Goal: Task Accomplishment & Management: Use online tool/utility

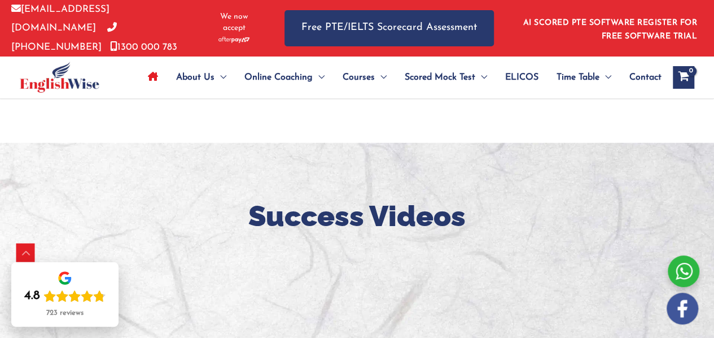
scroll to position [813, 0]
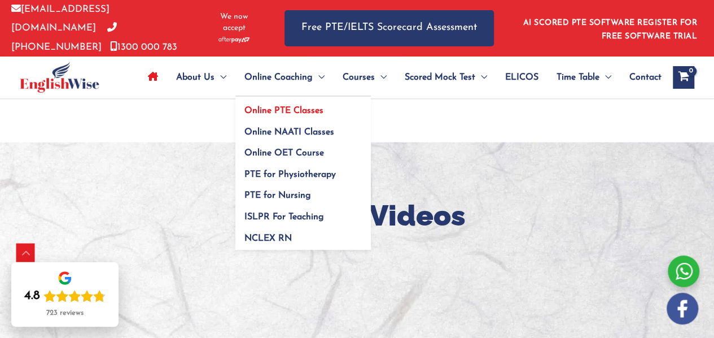
click at [277, 108] on span "Online PTE Classes" at bounding box center [283, 110] width 79 height 9
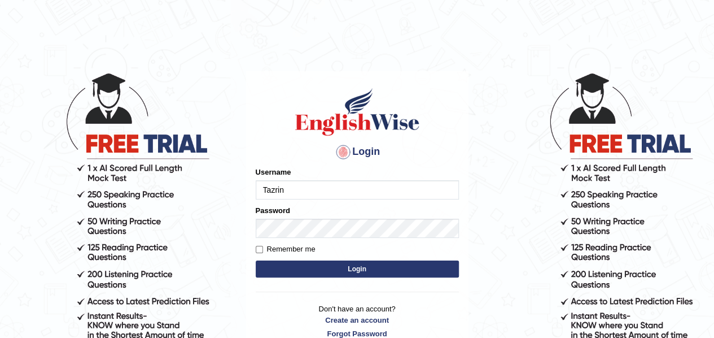
type input "Tazrin"
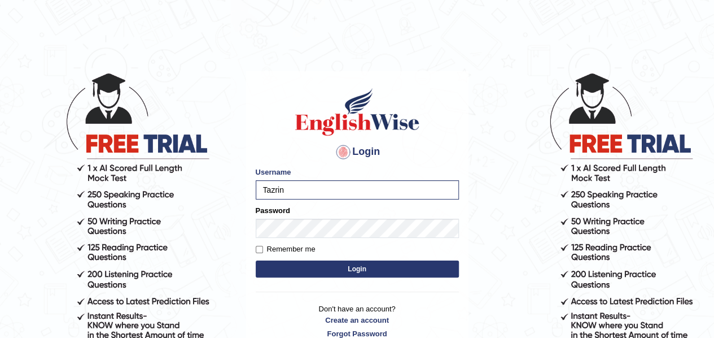
click at [297, 265] on button "Login" at bounding box center [357, 268] width 203 height 17
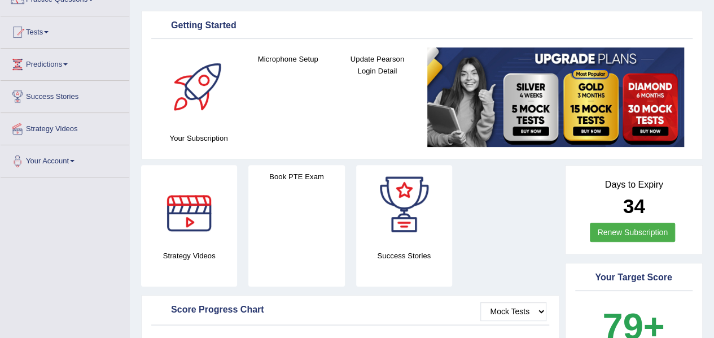
scroll to position [104, 0]
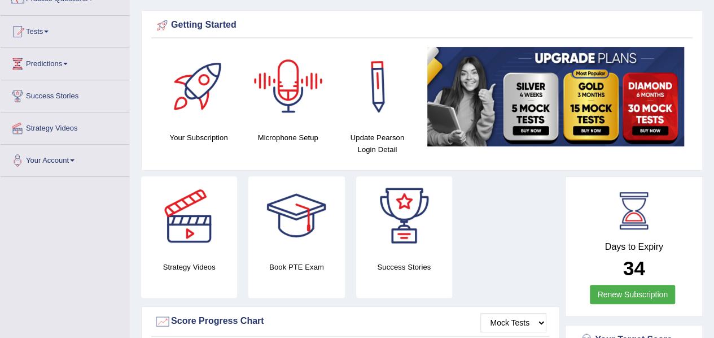
click at [294, 89] on div at bounding box center [288, 86] width 79 height 79
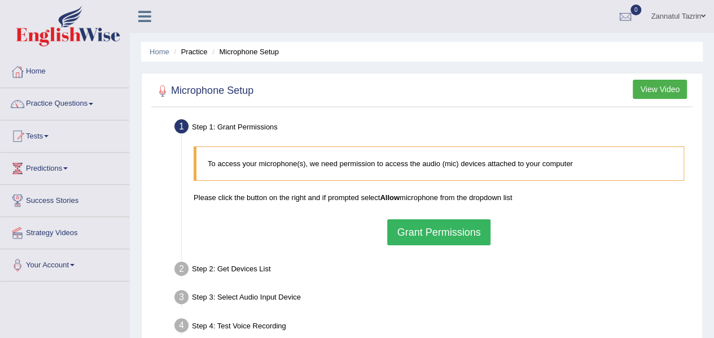
click at [431, 234] on button "Grant Permissions" at bounding box center [438, 232] width 103 height 26
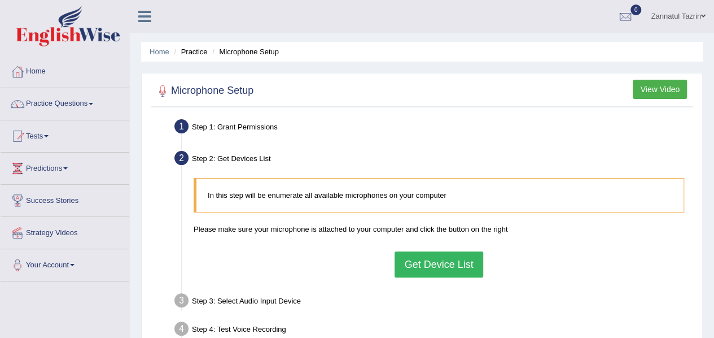
click at [430, 263] on button "Get Device List" at bounding box center [439, 264] width 88 height 26
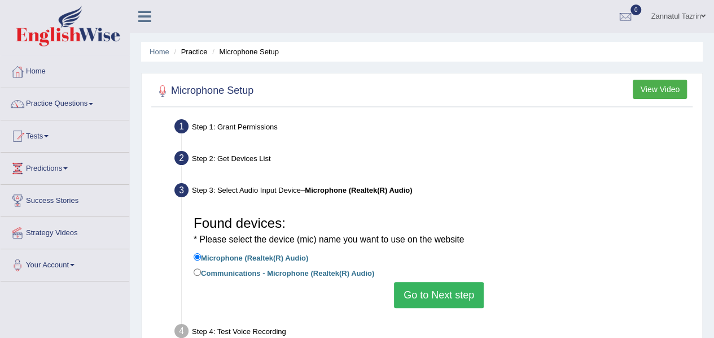
click at [428, 294] on button "Go to Next step" at bounding box center [439, 295] width 90 height 26
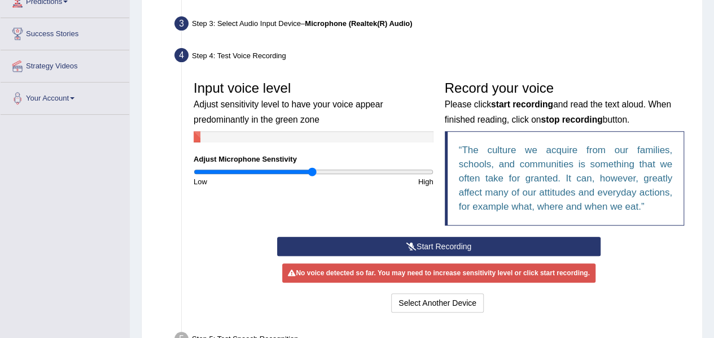
scroll to position [169, 0]
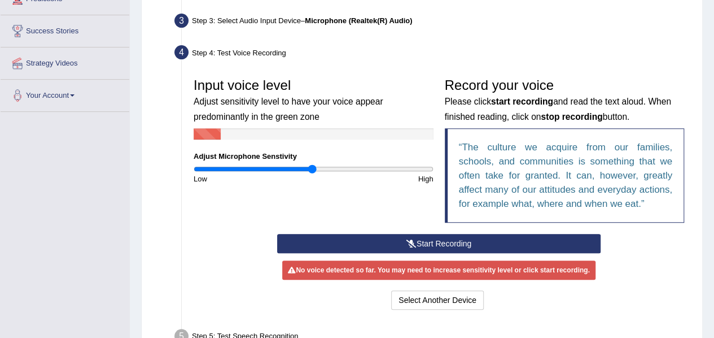
click at [432, 243] on button "Start Recording" at bounding box center [438, 243] width 323 height 19
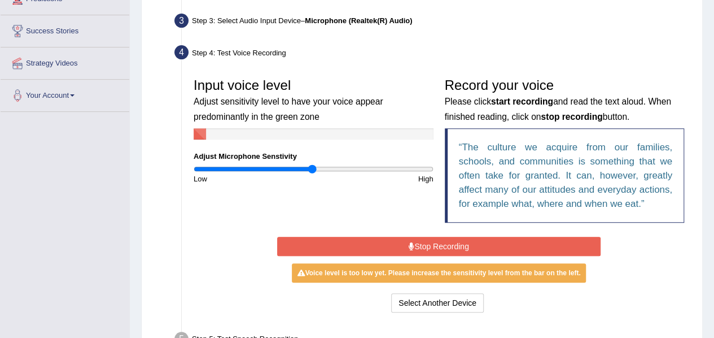
click at [427, 242] on button "Stop Recording" at bounding box center [438, 246] width 323 height 19
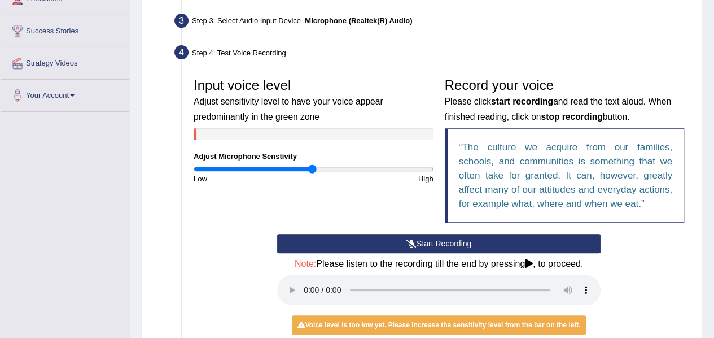
click at [427, 242] on button "Start Recording" at bounding box center [438, 243] width 323 height 19
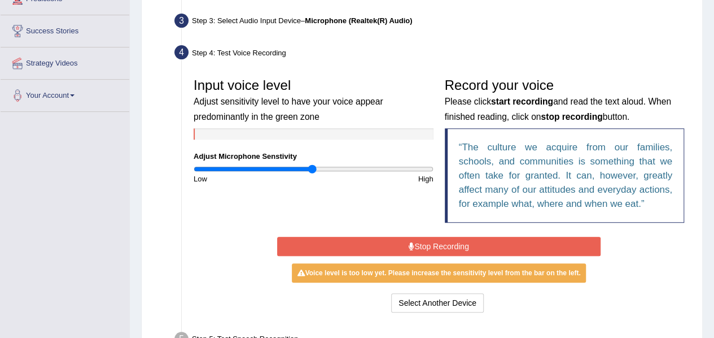
click at [427, 242] on button "Stop Recording" at bounding box center [438, 246] width 323 height 19
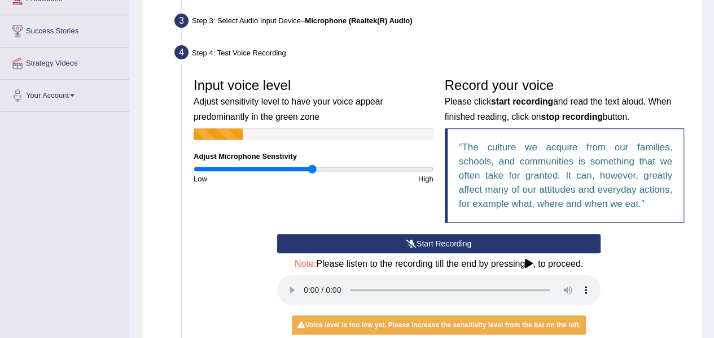
click at [427, 242] on button "Start Recording" at bounding box center [438, 243] width 323 height 19
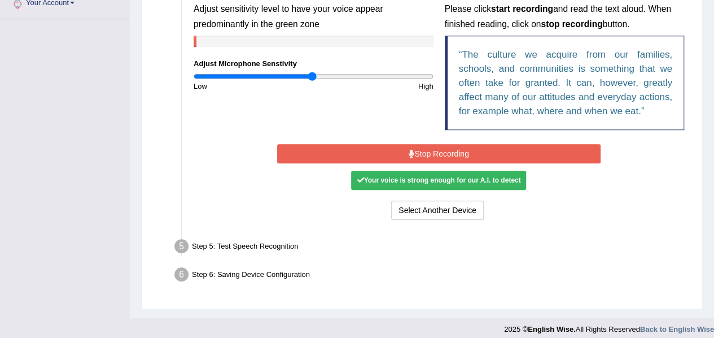
scroll to position [269, 0]
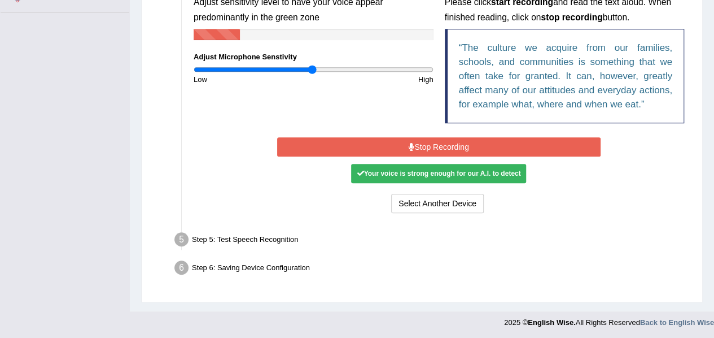
click at [430, 144] on button "Stop Recording" at bounding box center [438, 146] width 323 height 19
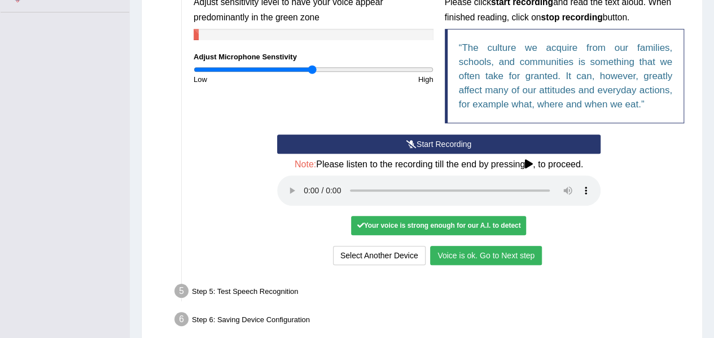
click at [472, 254] on button "Voice is ok. Go to Next step" at bounding box center [486, 255] width 112 height 19
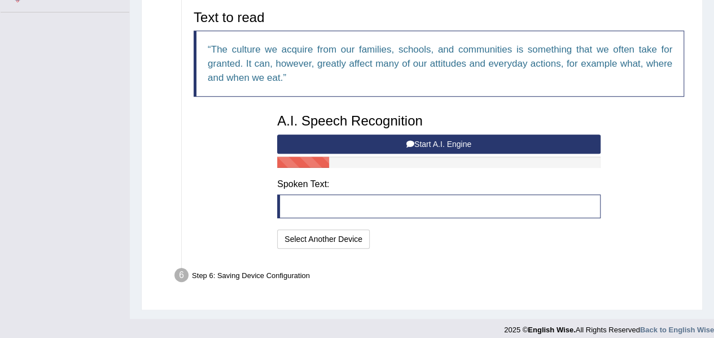
click at [411, 143] on icon at bounding box center [410, 144] width 8 height 8
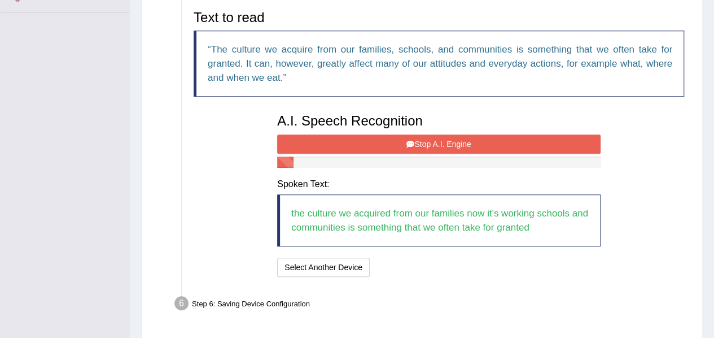
click at [523, 145] on button "Stop A.I. Engine" at bounding box center [438, 143] width 323 height 19
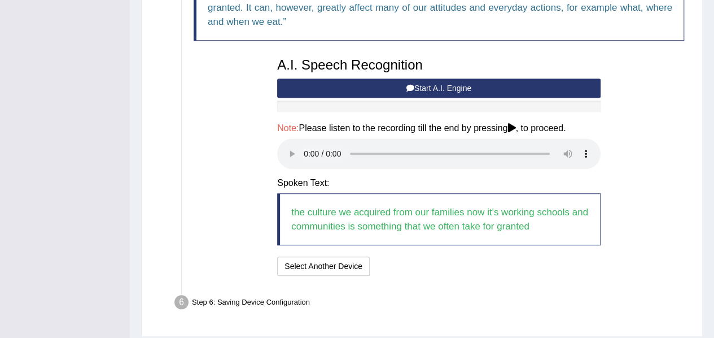
scroll to position [327, 0]
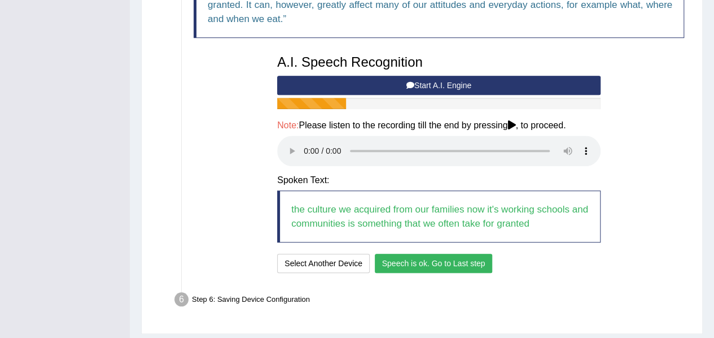
click at [421, 264] on button "Speech is ok. Go to Last step" at bounding box center [434, 262] width 118 height 19
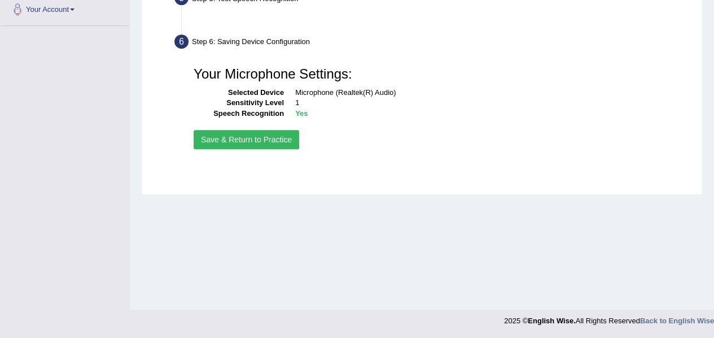
scroll to position [255, 0]
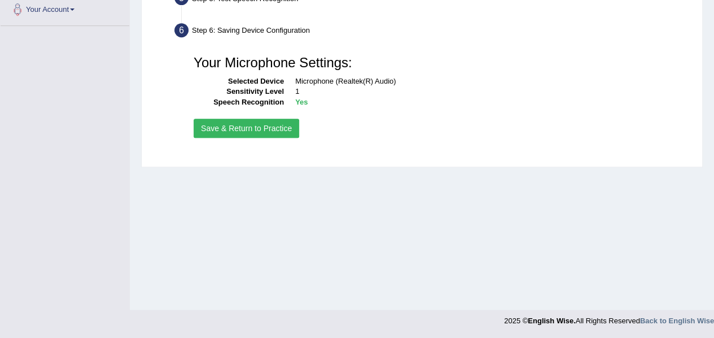
click at [247, 124] on button "Save & Return to Practice" at bounding box center [247, 128] width 106 height 19
